Goal: Browse casually: Explore the website without a specific task or goal

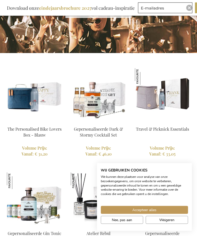
scroll to position [391, 0]
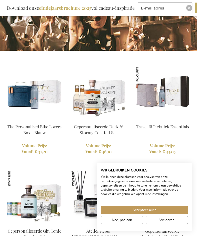
click at [160, 223] on span "Weigeren" at bounding box center [166, 219] width 15 height 5
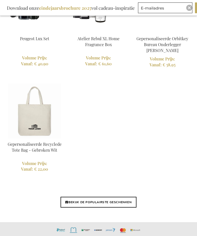
scroll to position [1318, 0]
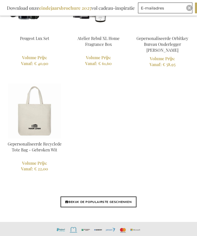
click at [96, 196] on link "BEKIJK DE POPULAIRSTE GESCHENKEN" at bounding box center [98, 201] width 76 height 11
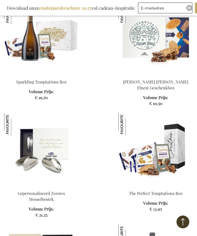
scroll to position [233, 0]
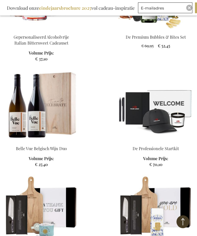
scroll to position [1930, 0]
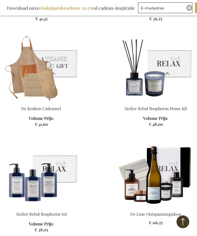
scroll to position [2511, 0]
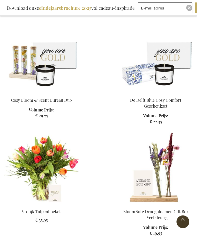
scroll to position [2844, 0]
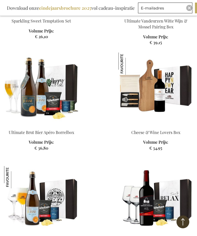
scroll to position [6721, 0]
